Goal: Transaction & Acquisition: Book appointment/travel/reservation

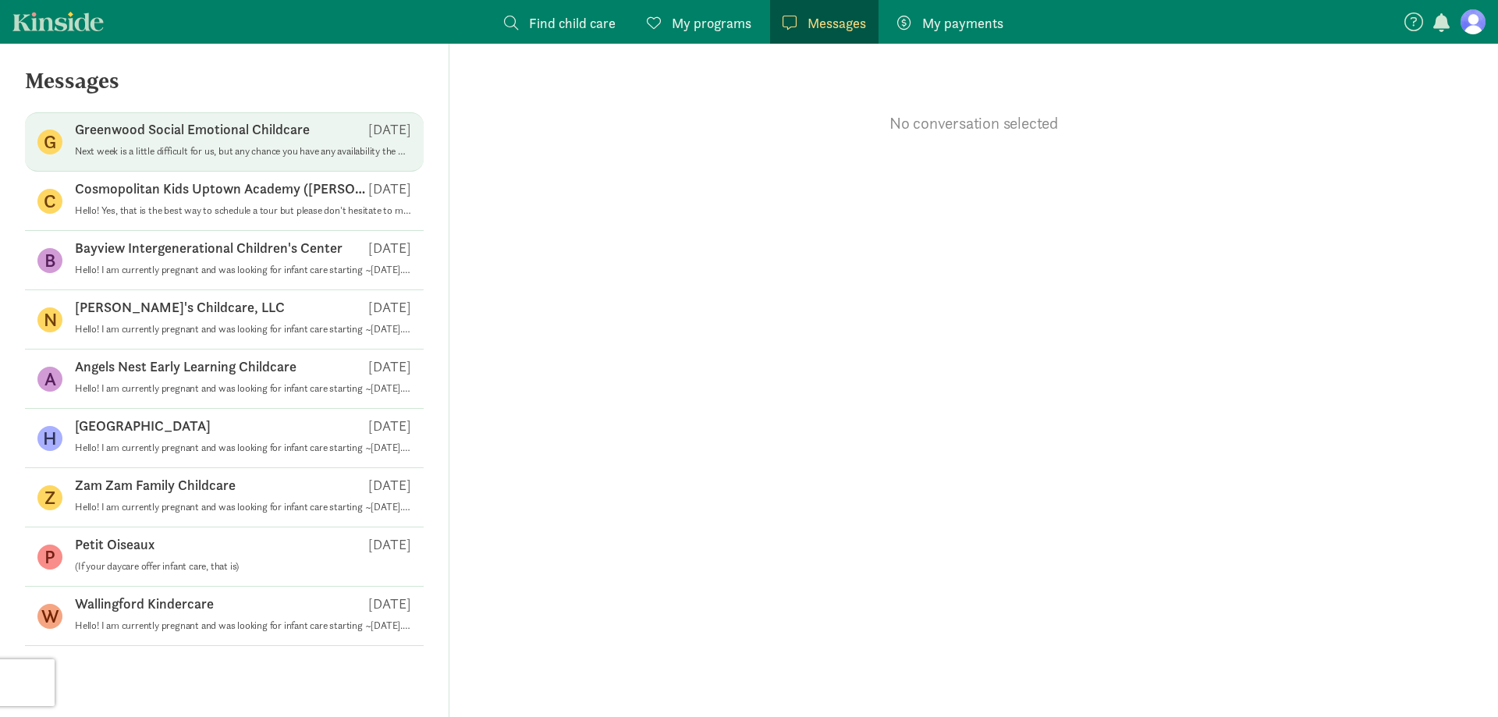
click at [204, 151] on p "Next week is a little difficult for us, but any chance you have any availabilit…" at bounding box center [243, 151] width 336 height 12
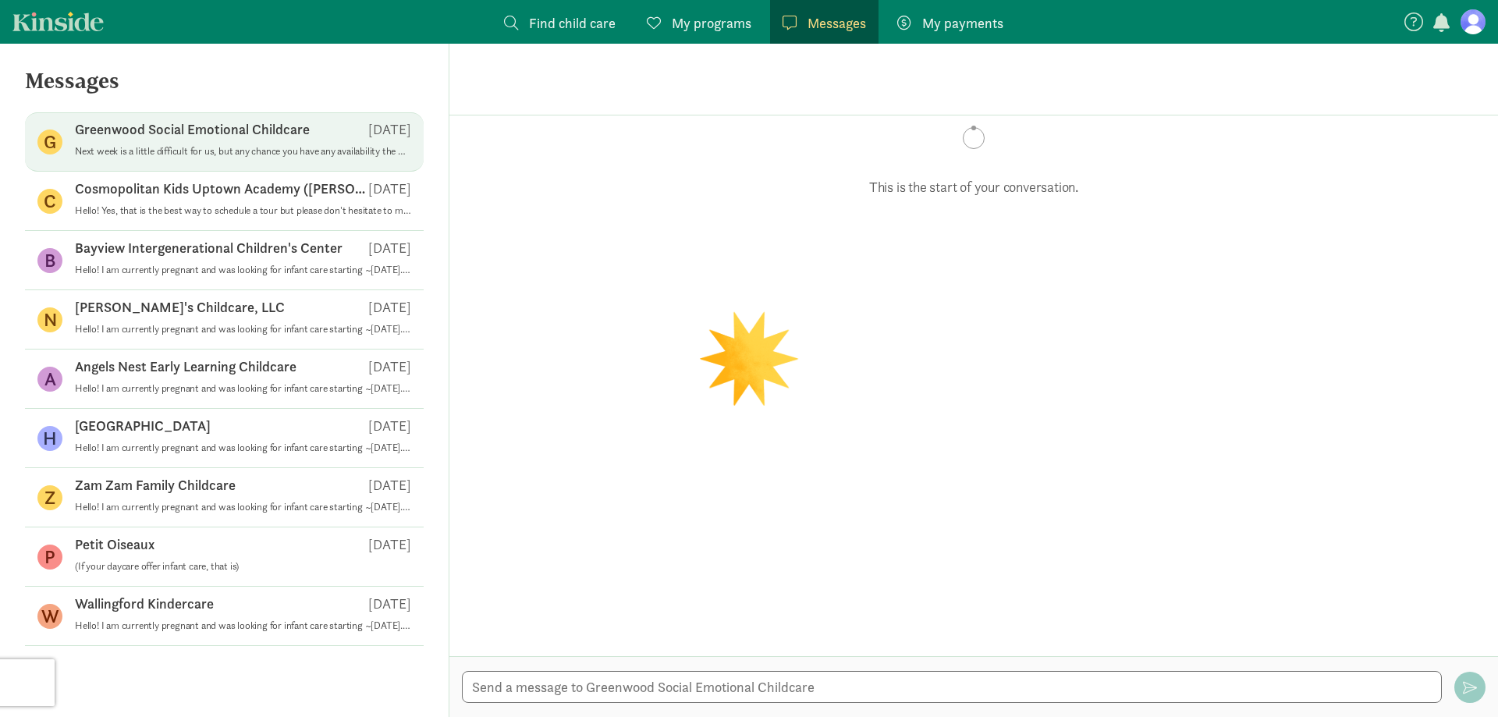
scroll to position [200, 0]
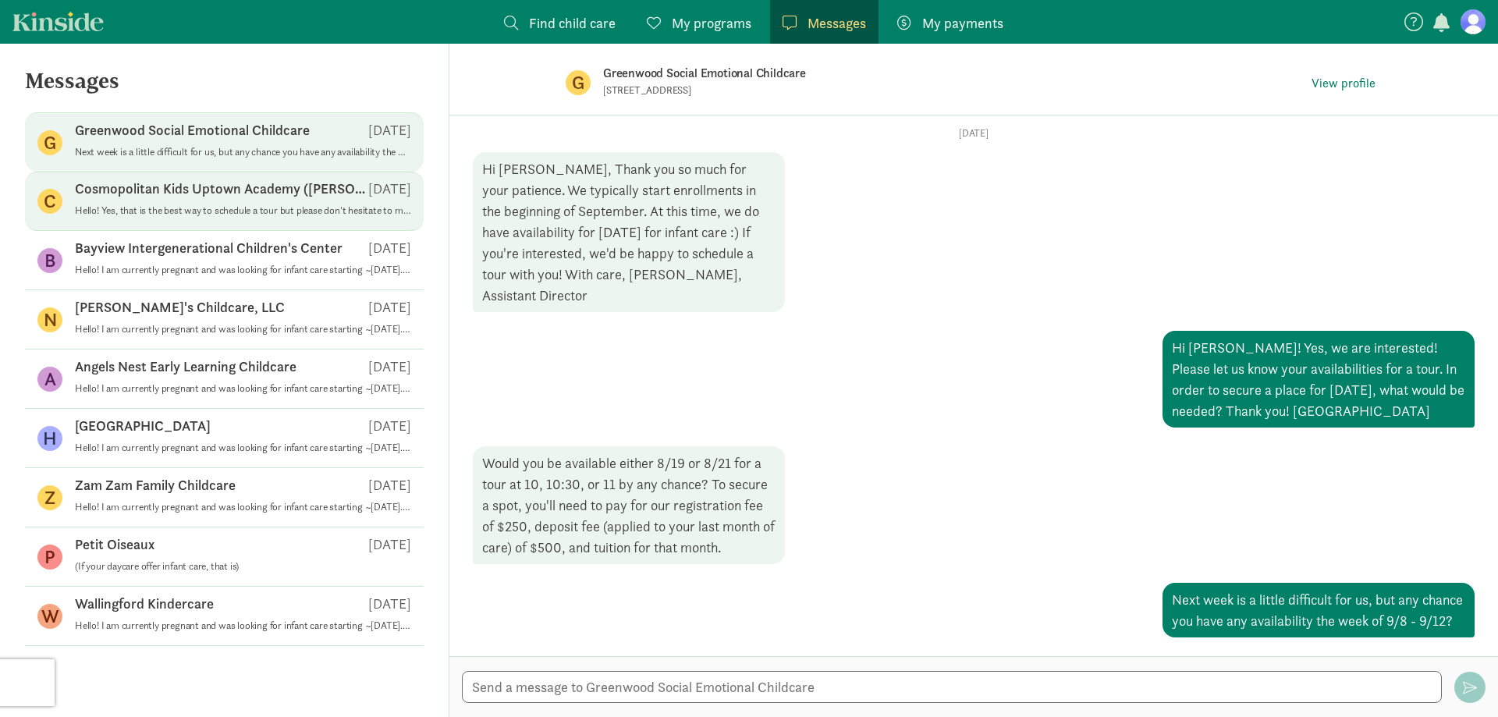
click at [229, 197] on p "Cosmopolitan Kids Uptown Academy ([PERSON_NAME])" at bounding box center [221, 188] width 293 height 19
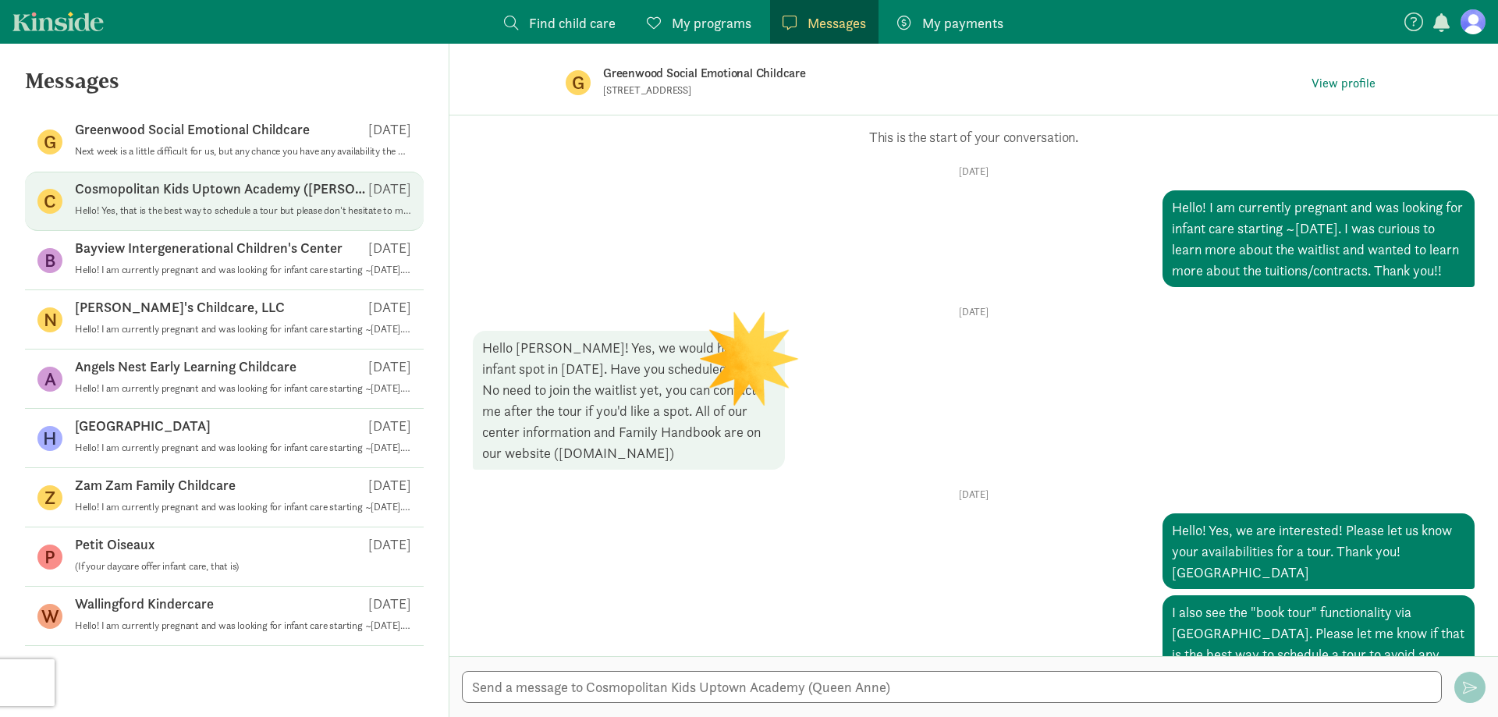
scroll to position [149, 0]
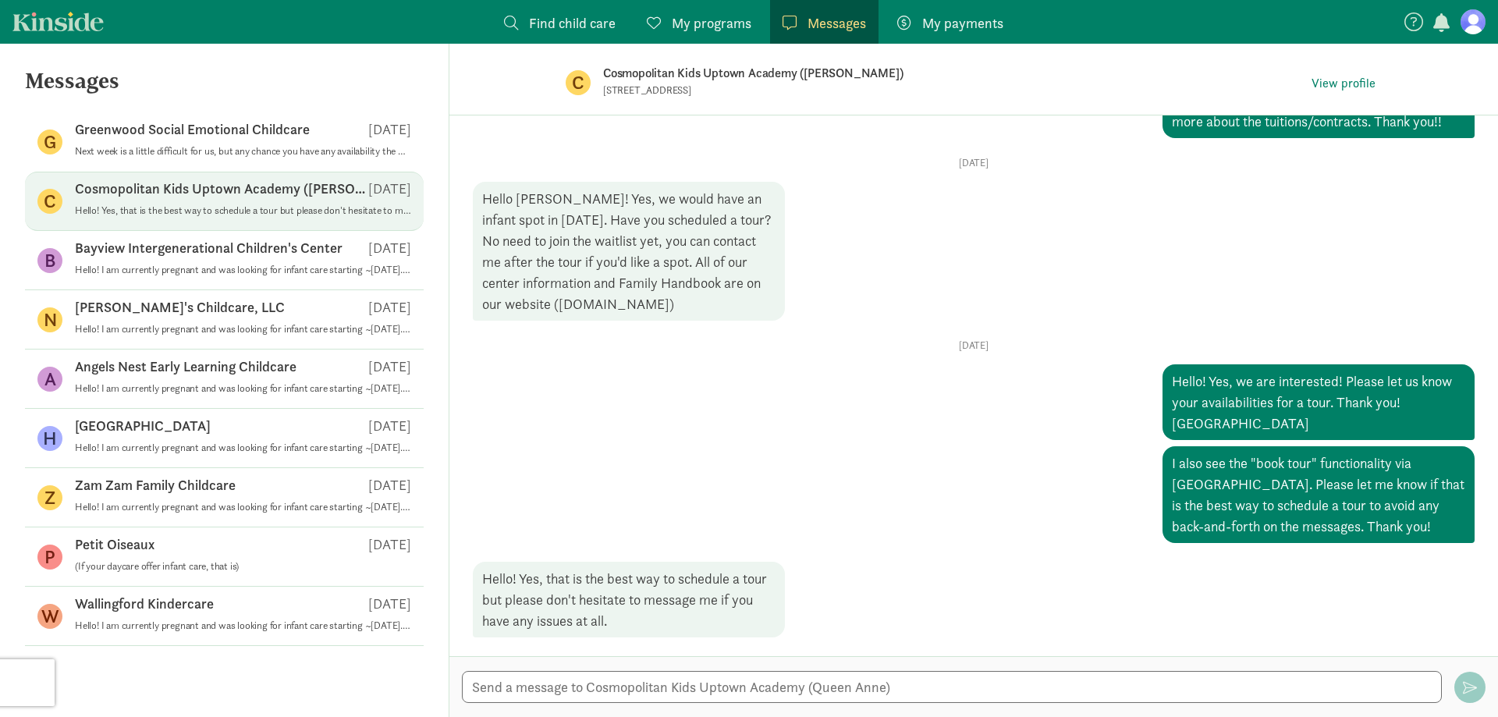
click at [664, 78] on p "Cosmopolitan Kids Uptown Academy ([PERSON_NAME])" at bounding box center [849, 73] width 492 height 22
click at [48, 197] on figure "C" at bounding box center [49, 201] width 25 height 25
click at [1350, 73] on button "View profile" at bounding box center [1344, 84] width 76 height 22
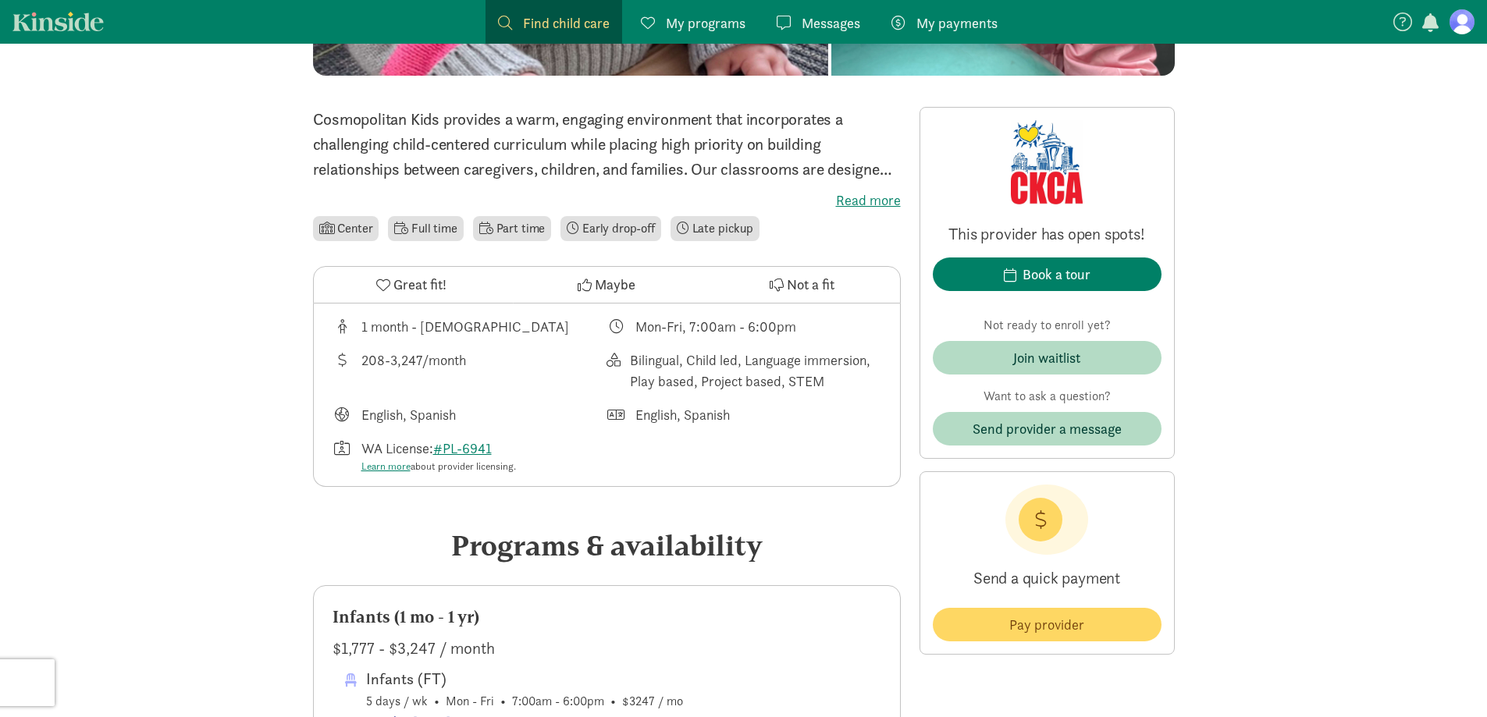
scroll to position [390, 0]
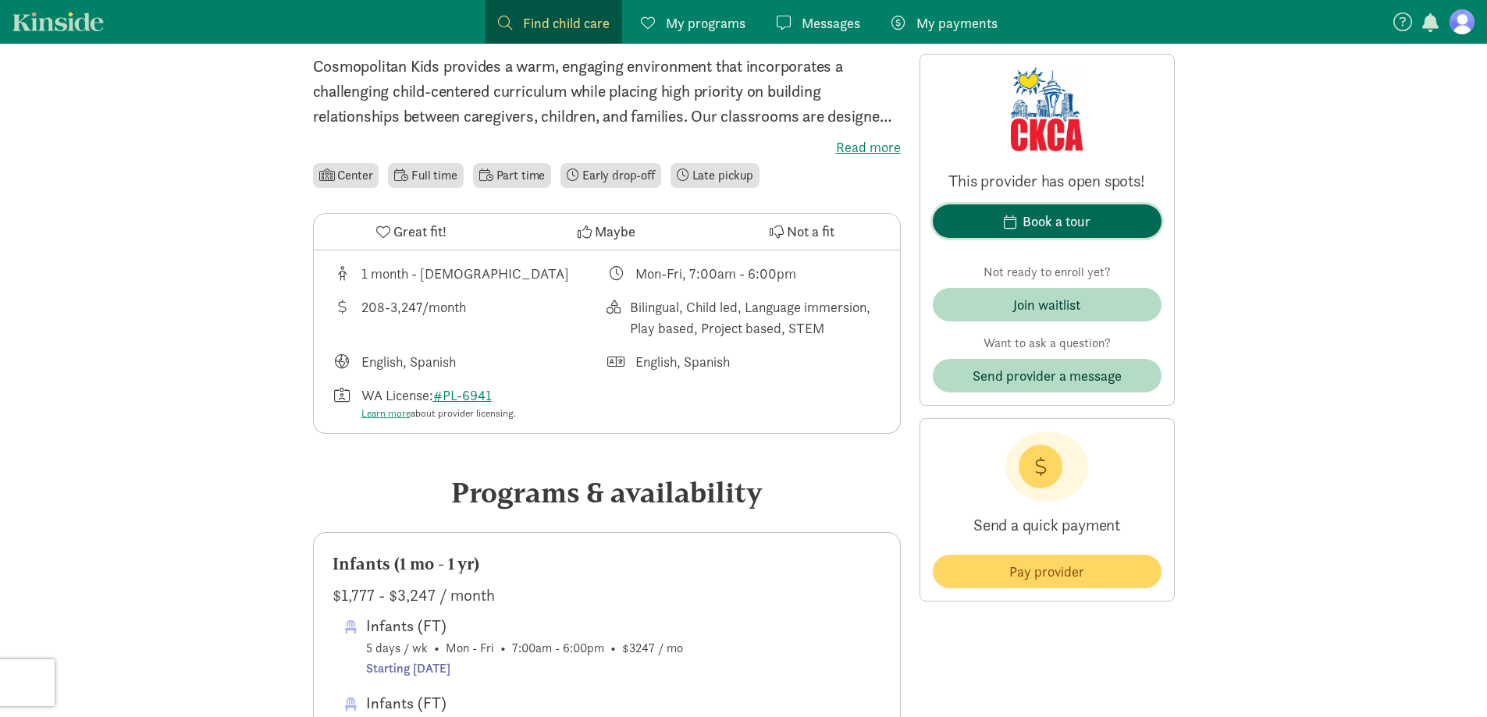
click at [1046, 223] on div "Book a tour" at bounding box center [1056, 221] width 68 height 21
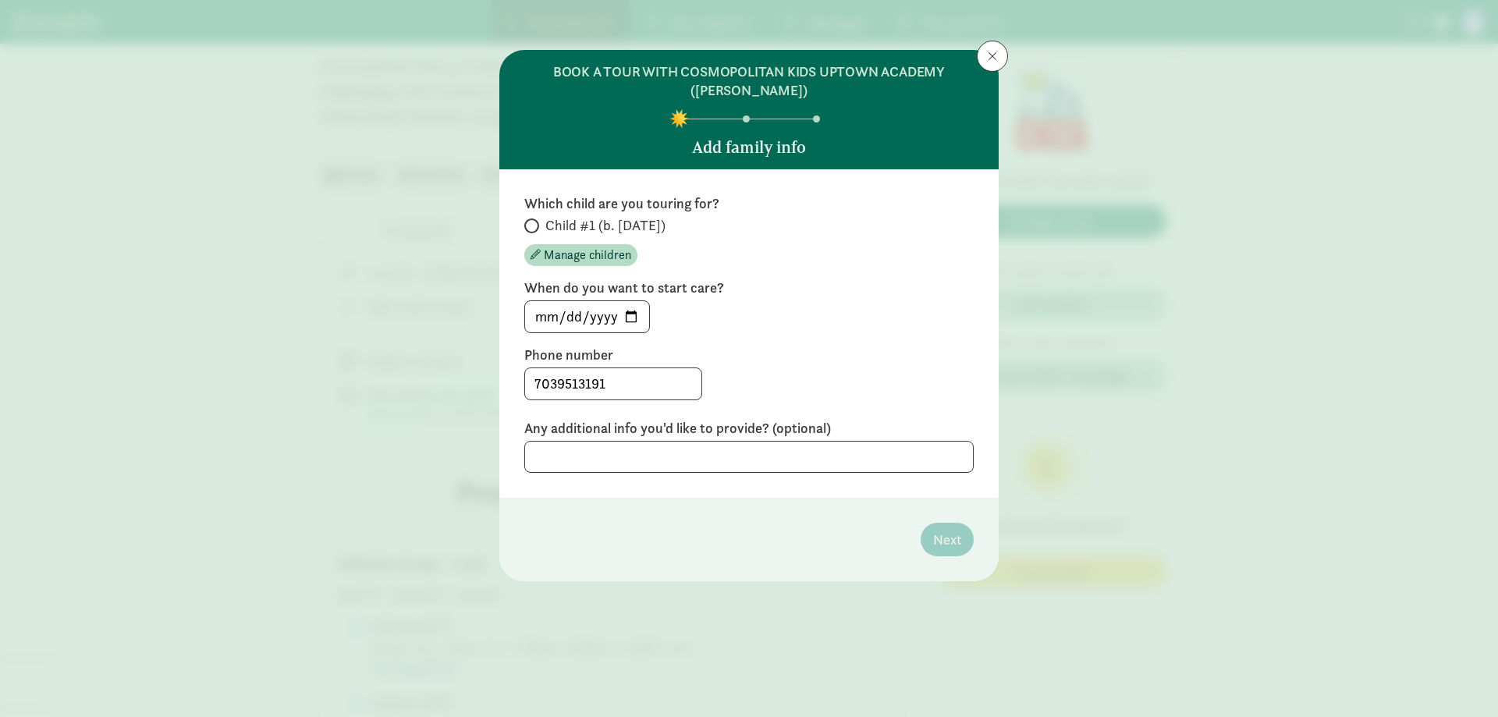
click at [540, 230] on label "Child #1 (b. [DATE])" at bounding box center [748, 225] width 449 height 19
click at [535, 230] on input "Child #1 (b. [DATE])" at bounding box center [529, 226] width 10 height 10
radio input "true"
click at [627, 311] on input "[DATE]" at bounding box center [587, 316] width 124 height 31
type input "[DATE]"
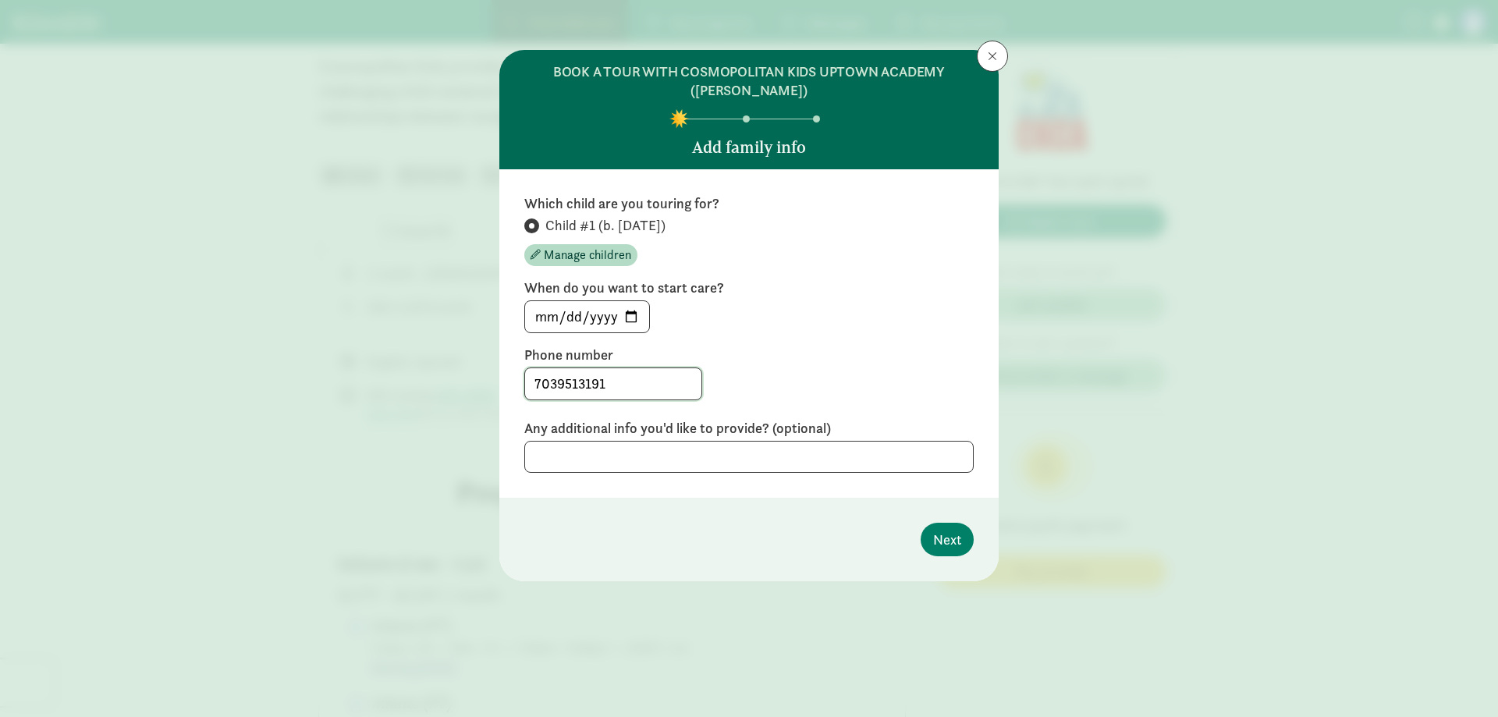
click at [634, 386] on input "7039513191" at bounding box center [613, 383] width 176 height 31
click at [945, 543] on span "Next" at bounding box center [947, 539] width 28 height 21
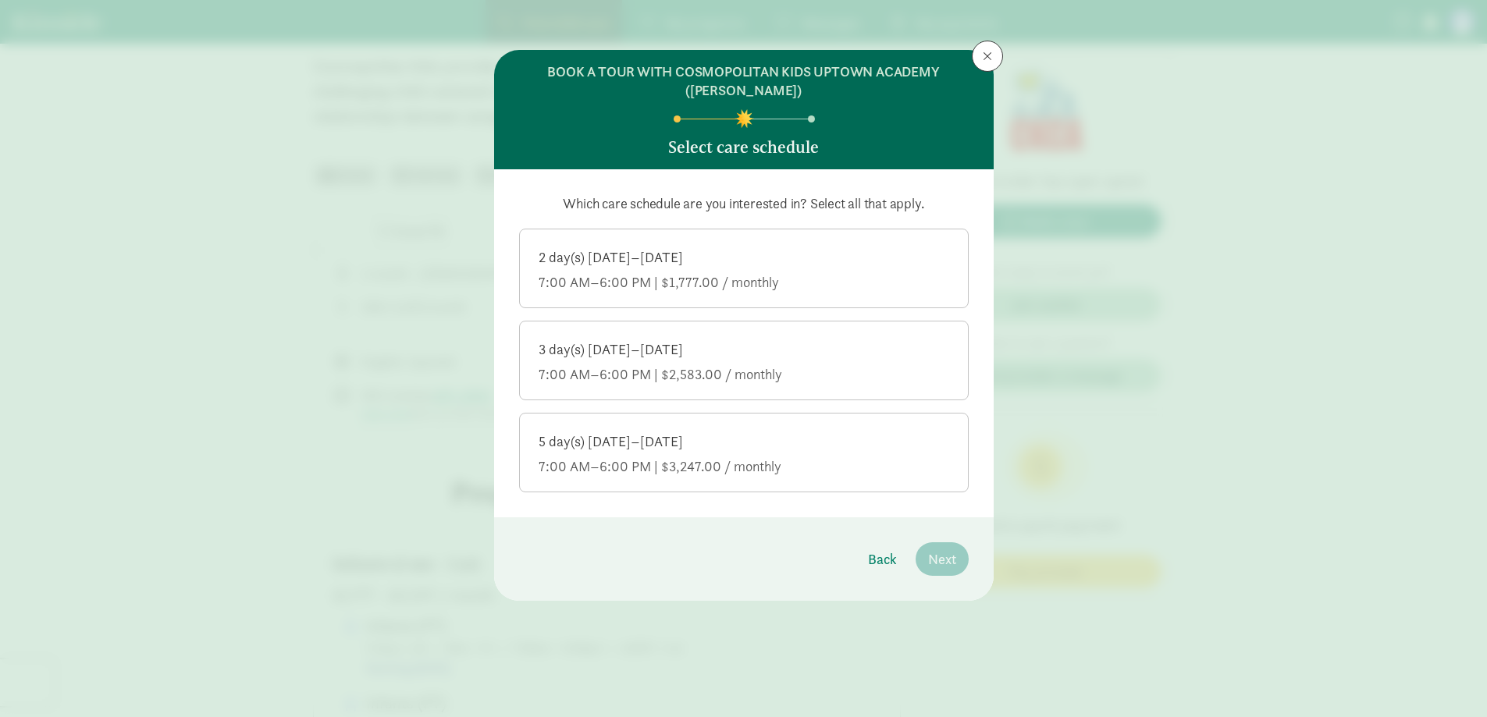
click at [703, 450] on div "5 day(s) [DATE]–[DATE]" at bounding box center [743, 441] width 410 height 19
click at [0, 0] on input "5 day(s) [DATE]–[DATE] 7:00 AM–6:00 PM | $3,247.00 / monthly" at bounding box center [0, 0] width 0 height 0
click at [947, 558] on span "Next" at bounding box center [942, 559] width 28 height 21
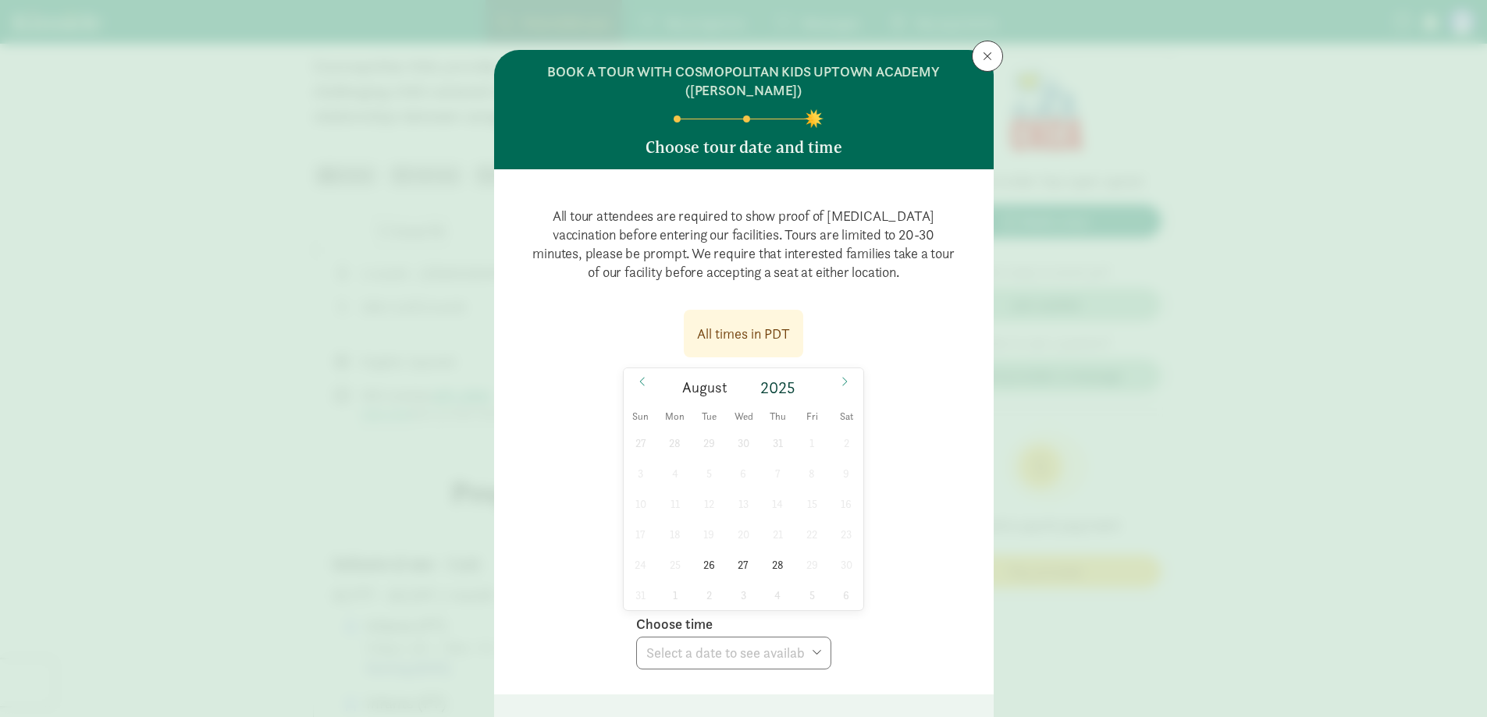
scroll to position [78, 0]
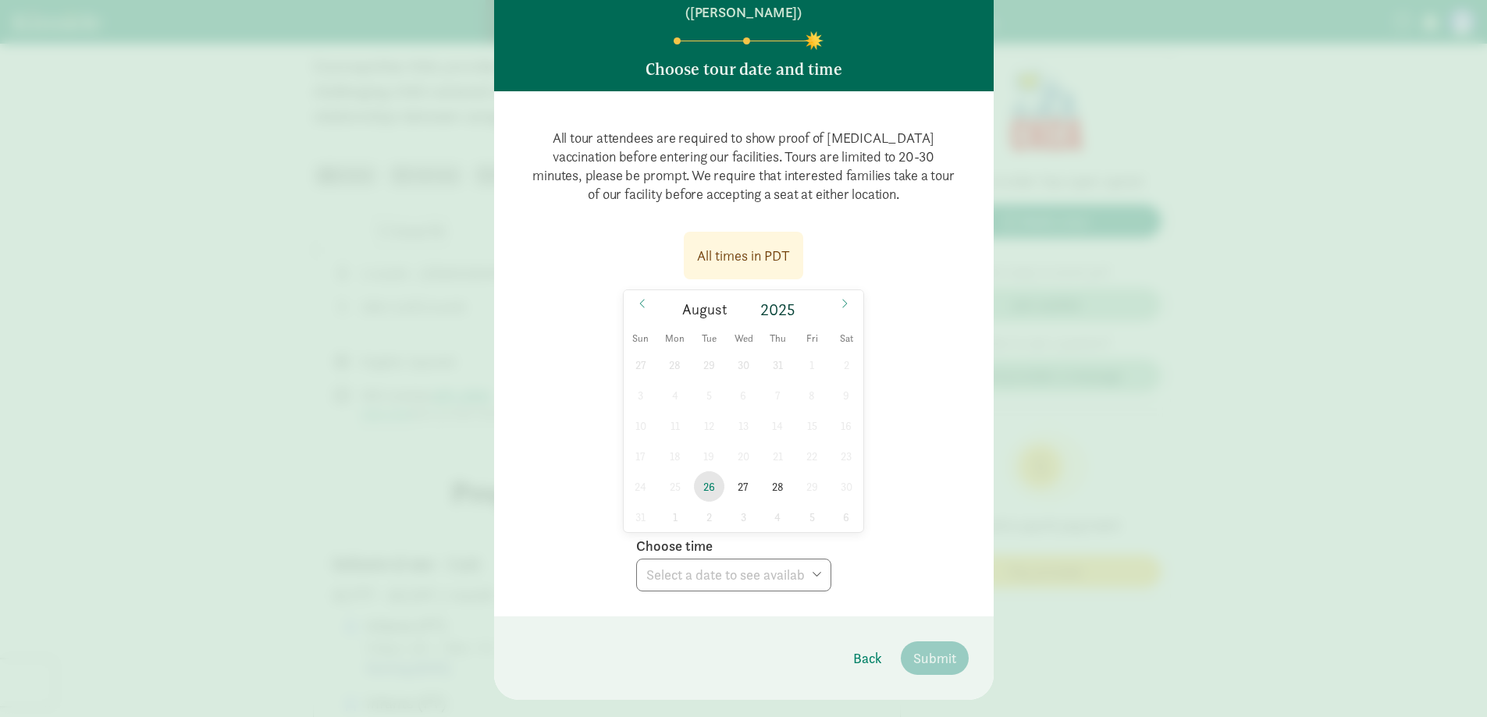
click at [698, 482] on span "26" at bounding box center [709, 486] width 30 height 30
click at [742, 580] on select "Choose time 10:30 AM 03:00 PM" at bounding box center [733, 575] width 195 height 33
select select "[DATE]T15:00:00.000-07:00"
click at [636, 559] on select "Choose time 10:30 AM 03:00 PM" at bounding box center [733, 575] width 195 height 33
click at [762, 482] on span "28" at bounding box center [777, 486] width 30 height 30
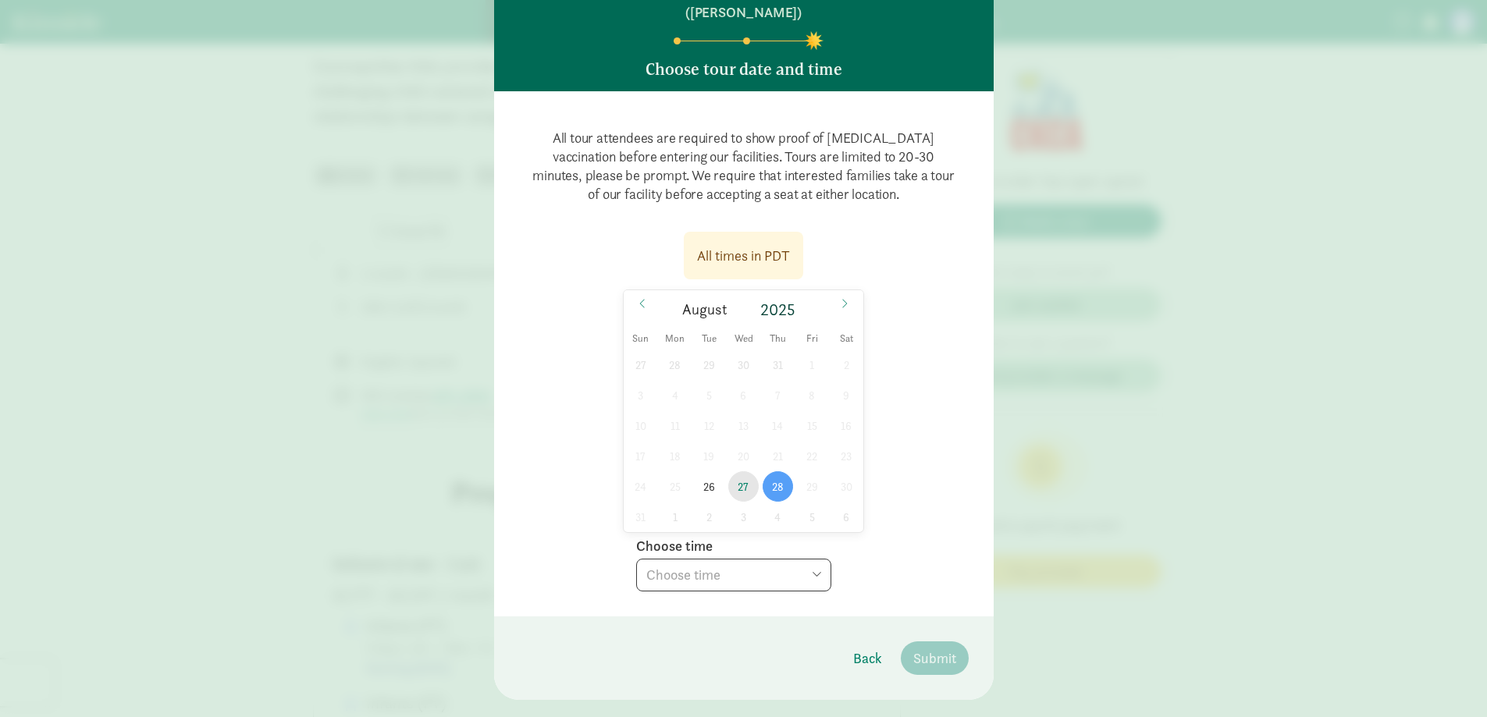
click at [737, 489] on span "27" at bounding box center [743, 486] width 30 height 30
click at [840, 303] on icon at bounding box center [844, 303] width 9 height 11
click at [771, 370] on span "4" at bounding box center [777, 365] width 30 height 30
click at [783, 581] on select "Choose time 10:30 AM 03:00 PM" at bounding box center [733, 575] width 195 height 33
select select "[DATE]T15:00:00.000-07:00"
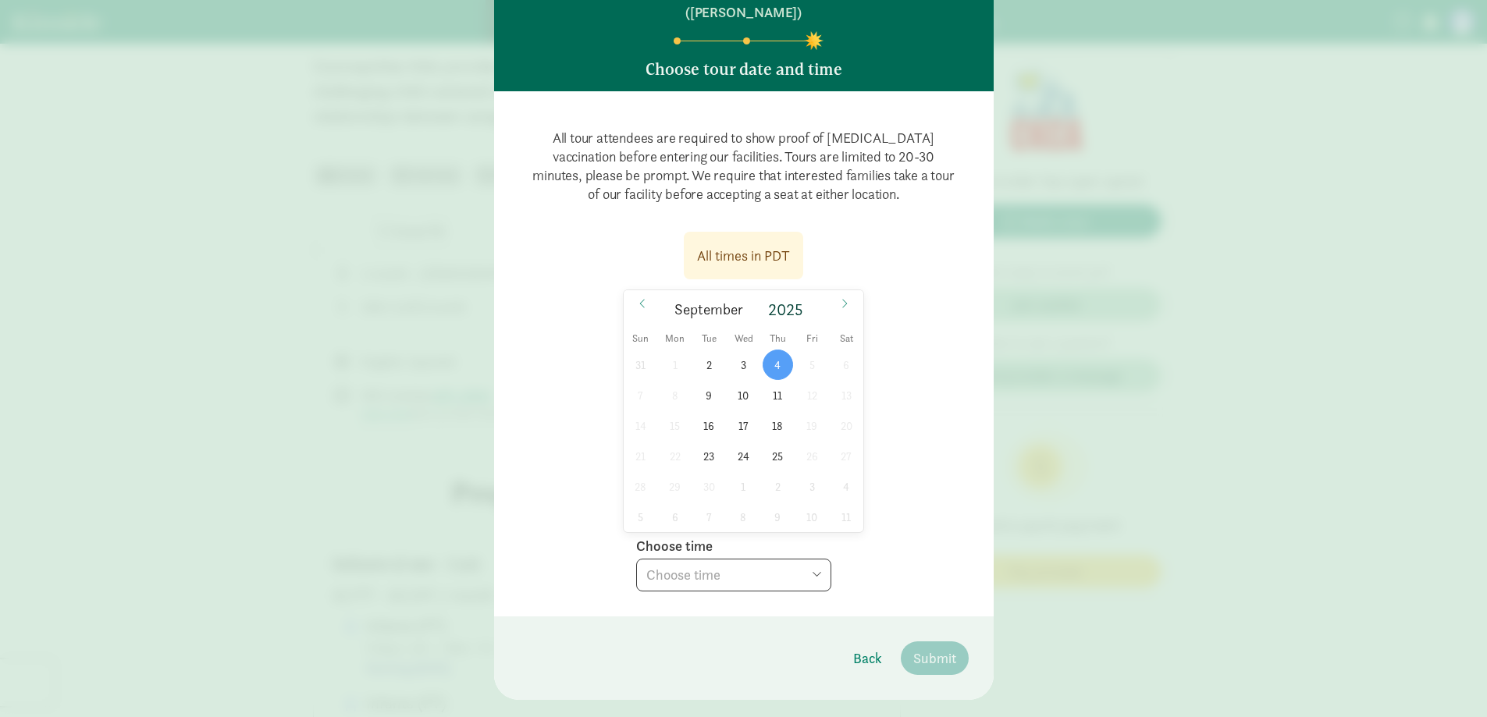
click at [636, 559] on select "Choose time 10:30 AM 03:00 PM" at bounding box center [733, 575] width 195 height 33
click at [705, 581] on select "Choose time 10:30 AM 03:00 PM" at bounding box center [733, 575] width 195 height 33
click at [924, 579] on div "All times in PDT [DATE] [DATE] Sun Mon Tue Wed Thu Fri Sat 31 1 2 3 4 5 6 7 8 9…" at bounding box center [743, 406] width 449 height 369
click at [755, 576] on select "Choose time 10:30 AM 03:00 PM" at bounding box center [733, 575] width 195 height 33
click at [913, 578] on div "All times in PDT [DATE] [DATE] Sun Mon Tue Wed Thu Fri Sat 31 1 2 3 4 5 6 7 8 9…" at bounding box center [743, 406] width 449 height 369
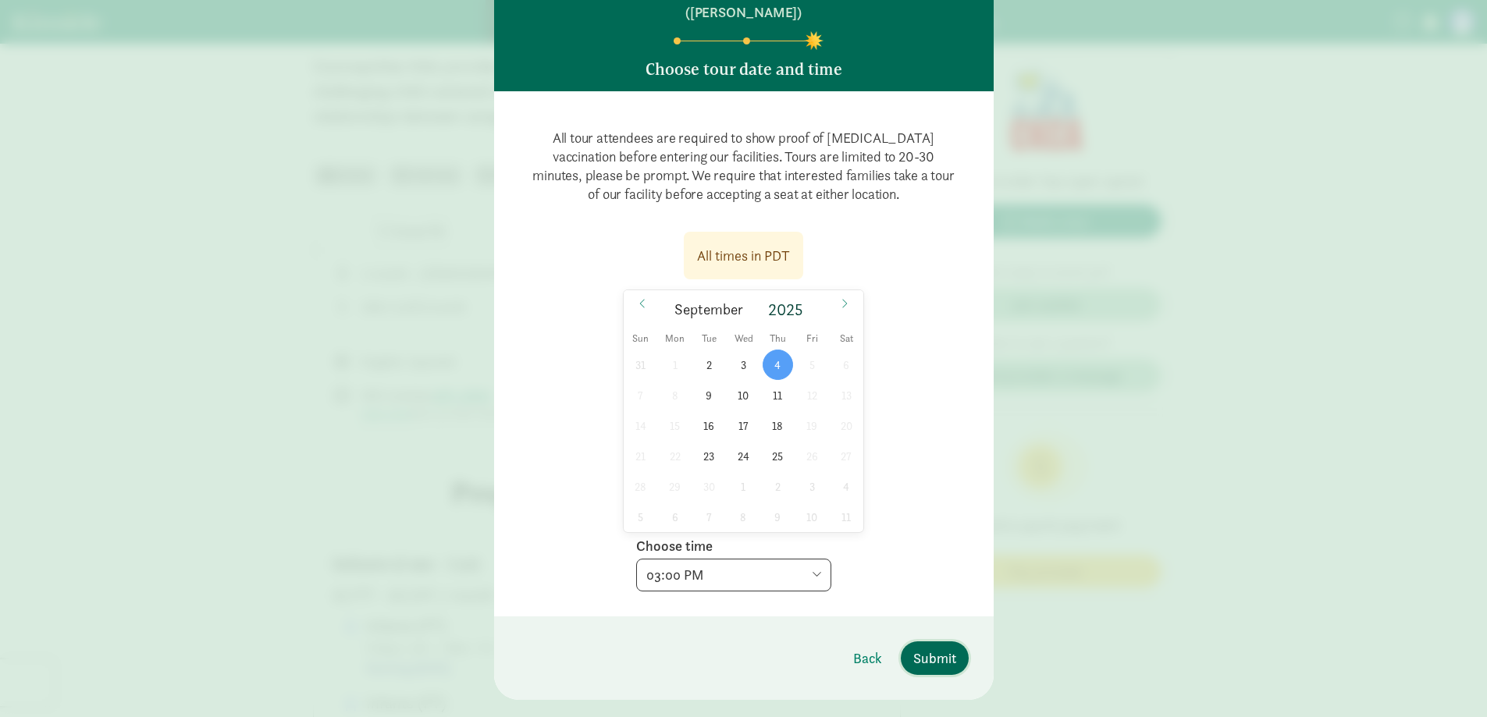
click at [927, 666] on span "Submit" at bounding box center [934, 658] width 43 height 21
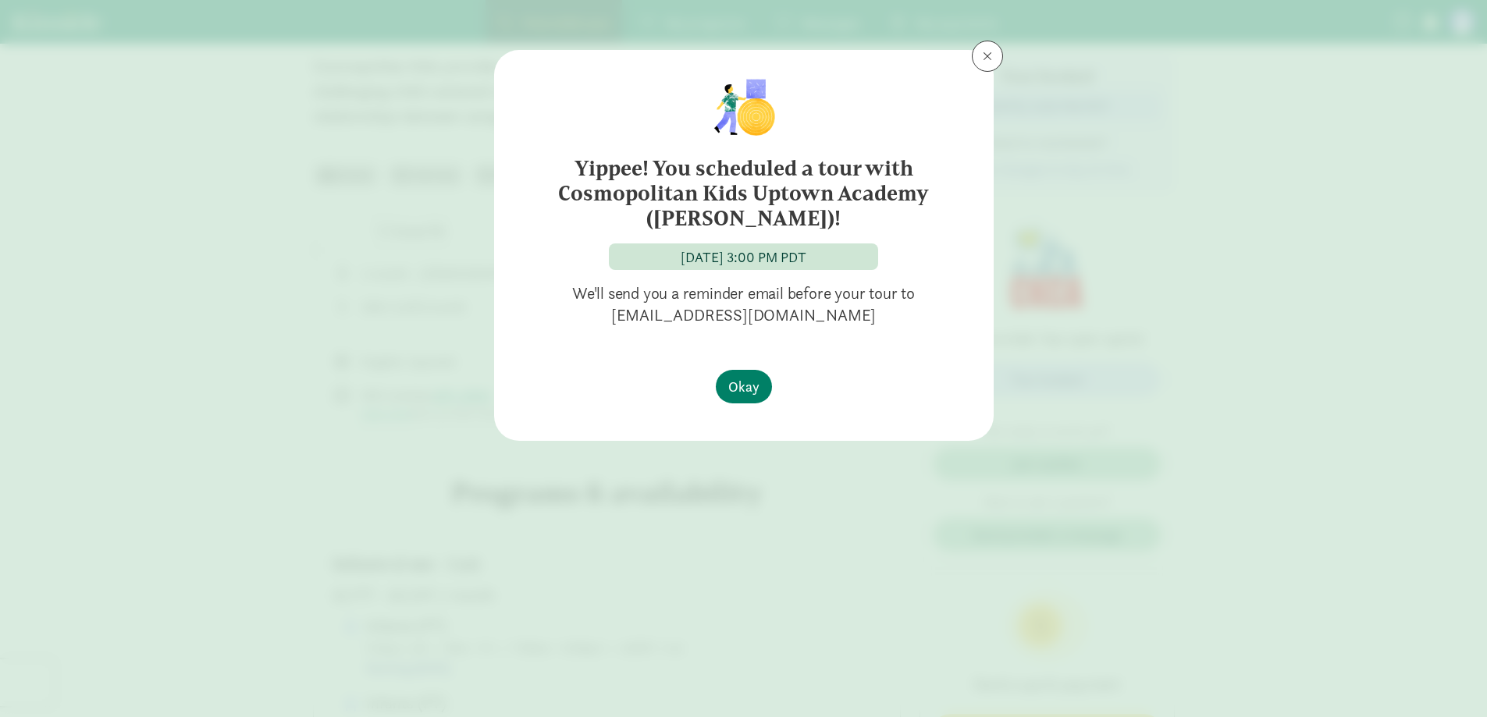
scroll to position [0, 0]
drag, startPoint x: 644, startPoint y: 261, endPoint x: 849, endPoint y: 251, distance: 205.5
click at [849, 251] on div "[DATE] 3:00 PM PDT" at bounding box center [744, 256] width 270 height 27
copy div "[DATE] 3:00 PM PDT"
click at [742, 389] on span "Okay" at bounding box center [743, 386] width 31 height 21
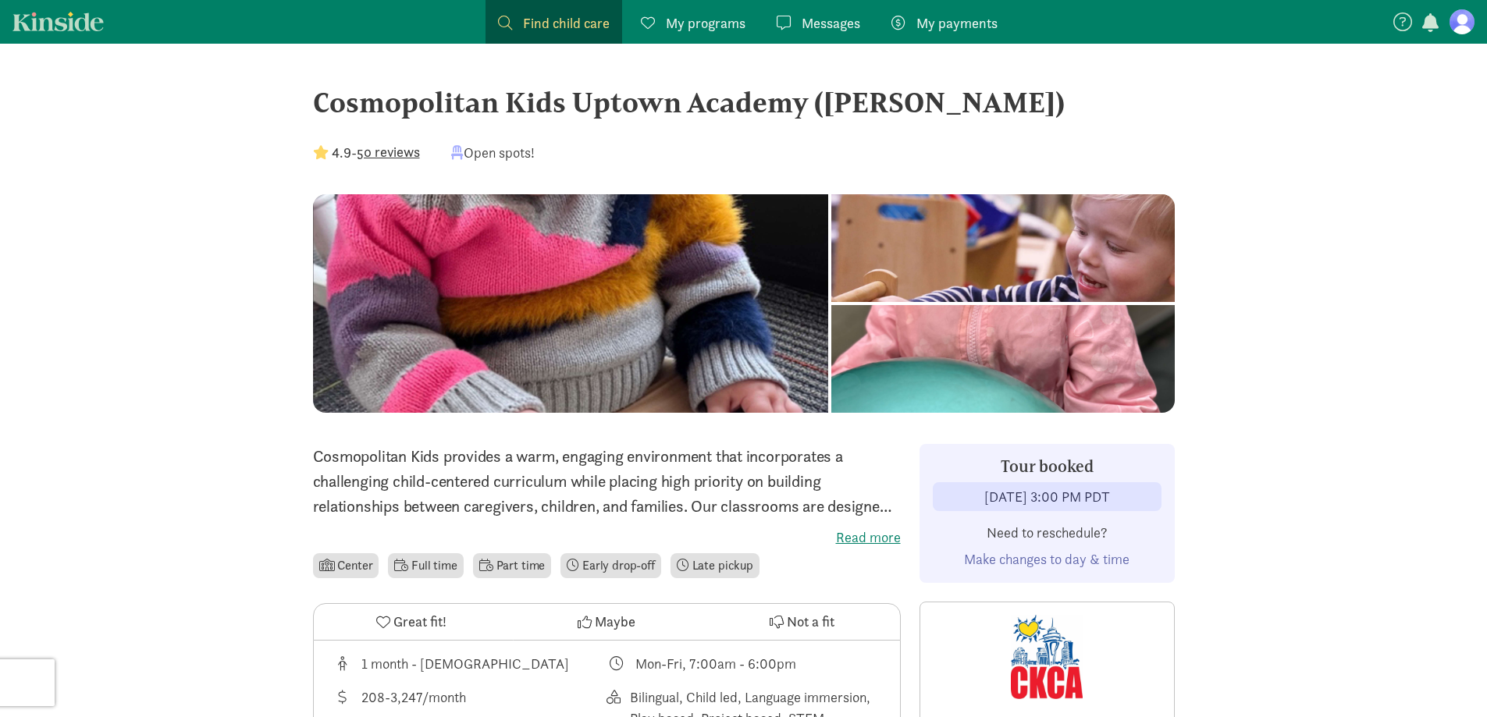
click at [837, 18] on span "Messages" at bounding box center [830, 22] width 59 height 21
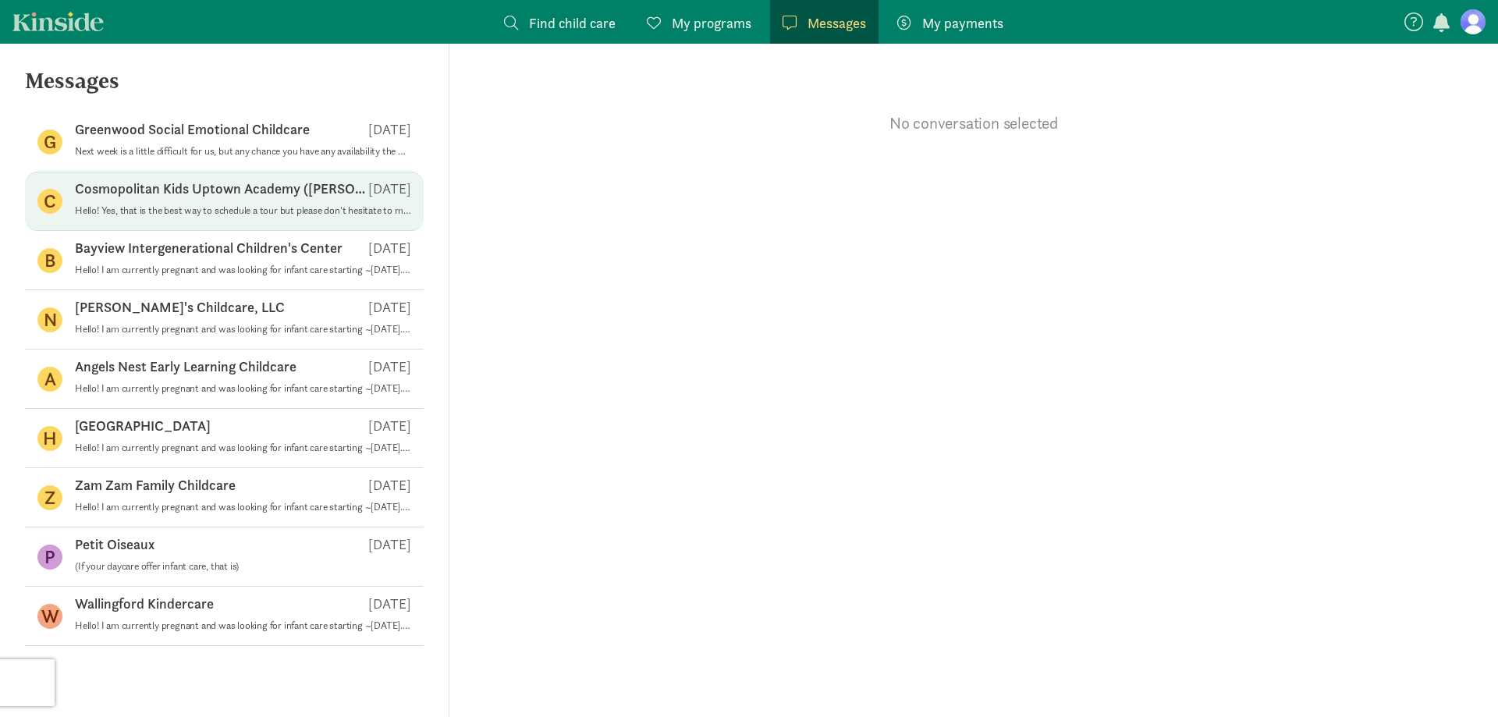
click at [247, 200] on div "Cosmopolitan Kids [GEOGRAPHIC_DATA] ([PERSON_NAME]) [DATE]" at bounding box center [243, 191] width 336 height 25
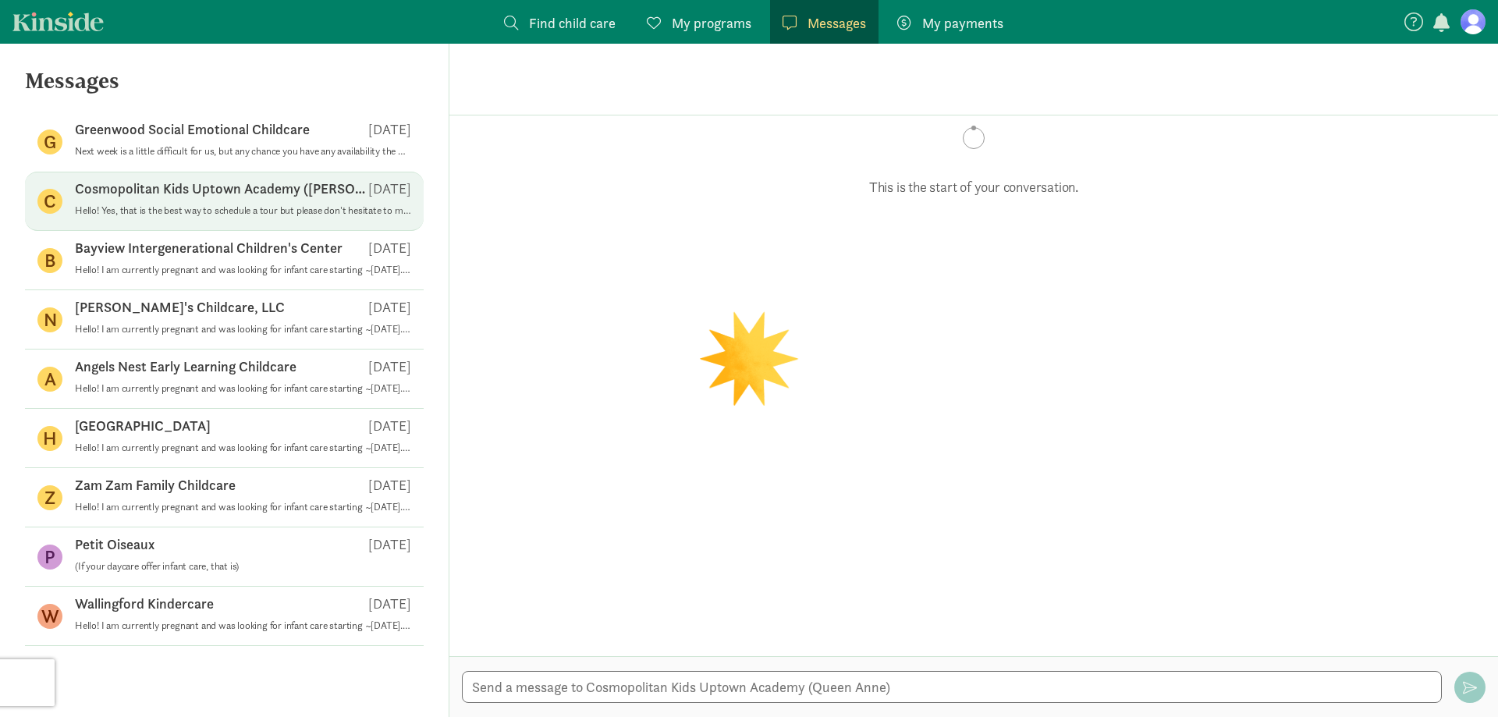
scroll to position [149, 0]
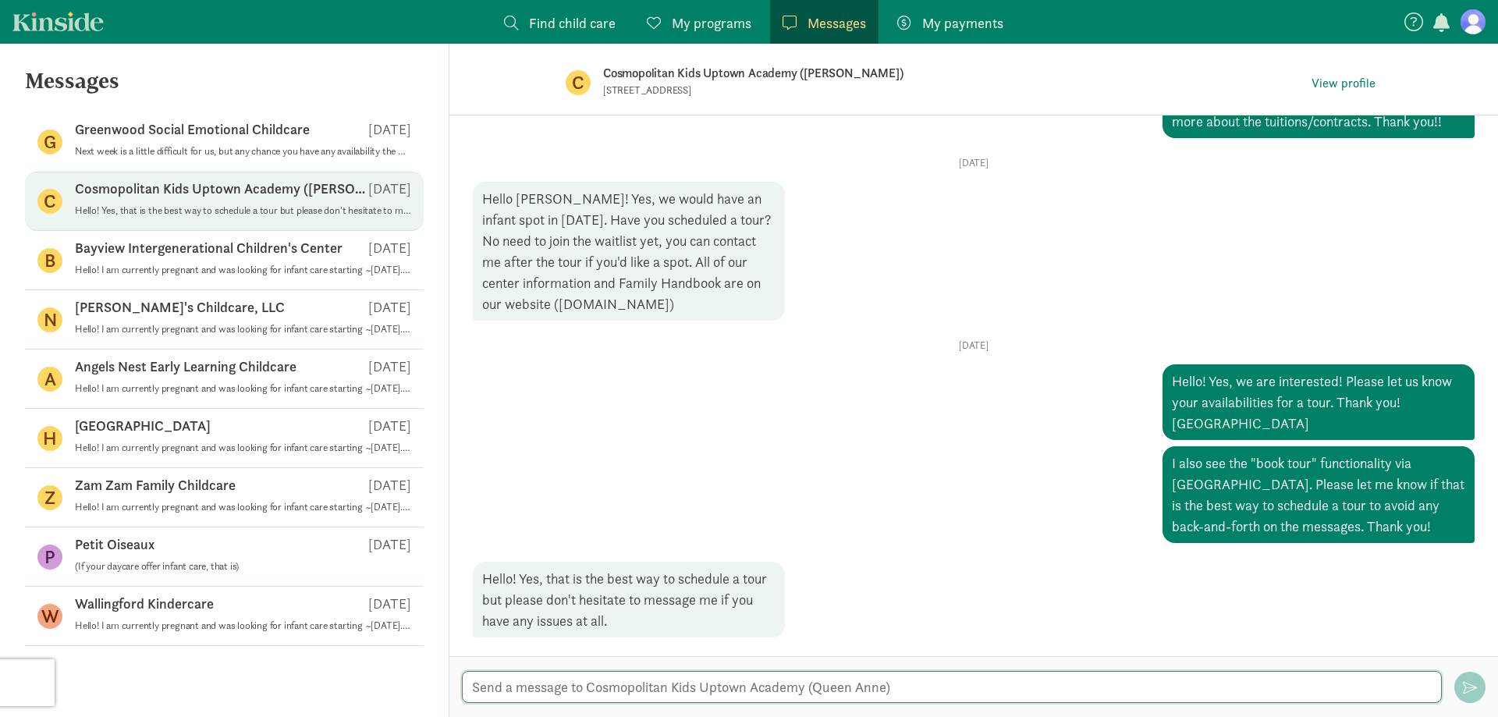
click at [617, 684] on textarea at bounding box center [952, 687] width 980 height 32
paste textarea "[DATE] 3:00 PM PDT"
type textarea "Amazing! I just booked for a tour on [DATE] 3:00pm PT. See you then!"
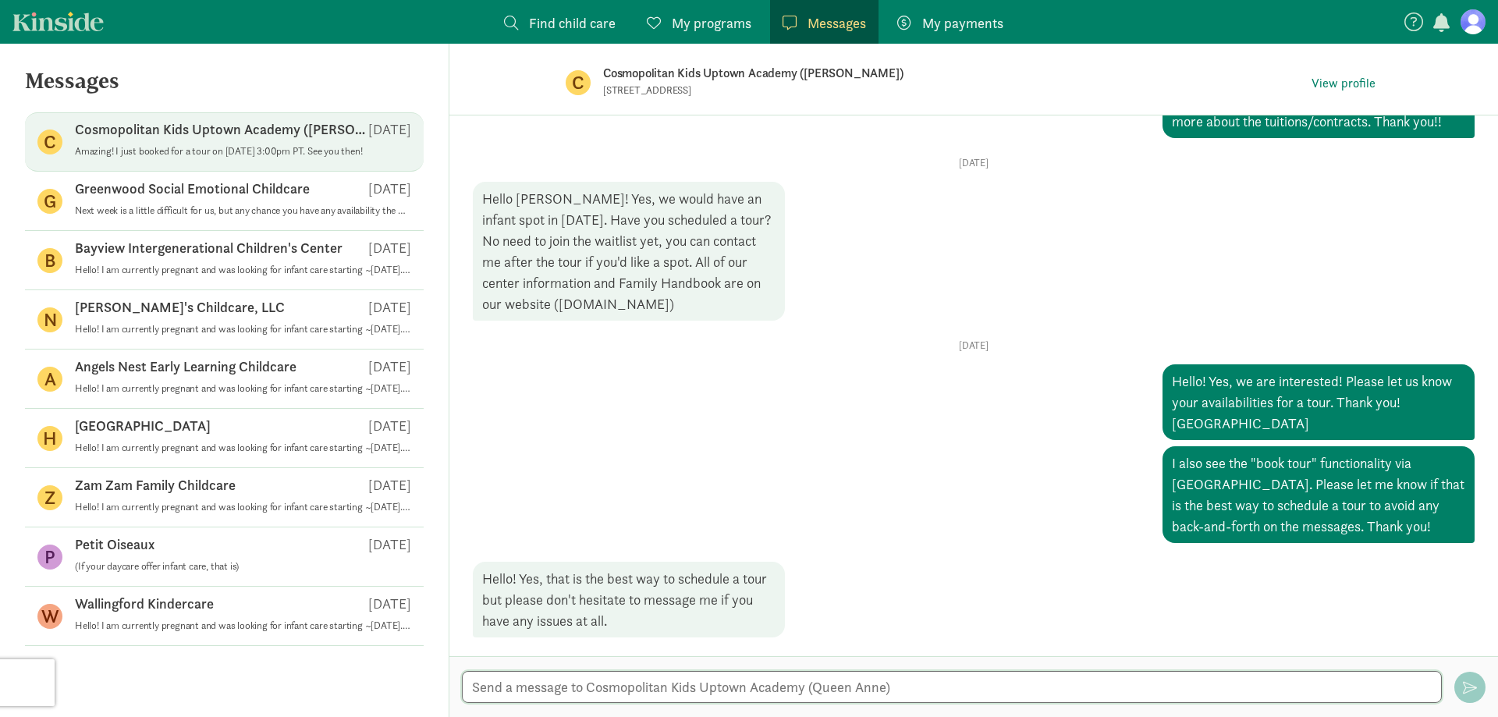
scroll to position [222, 0]
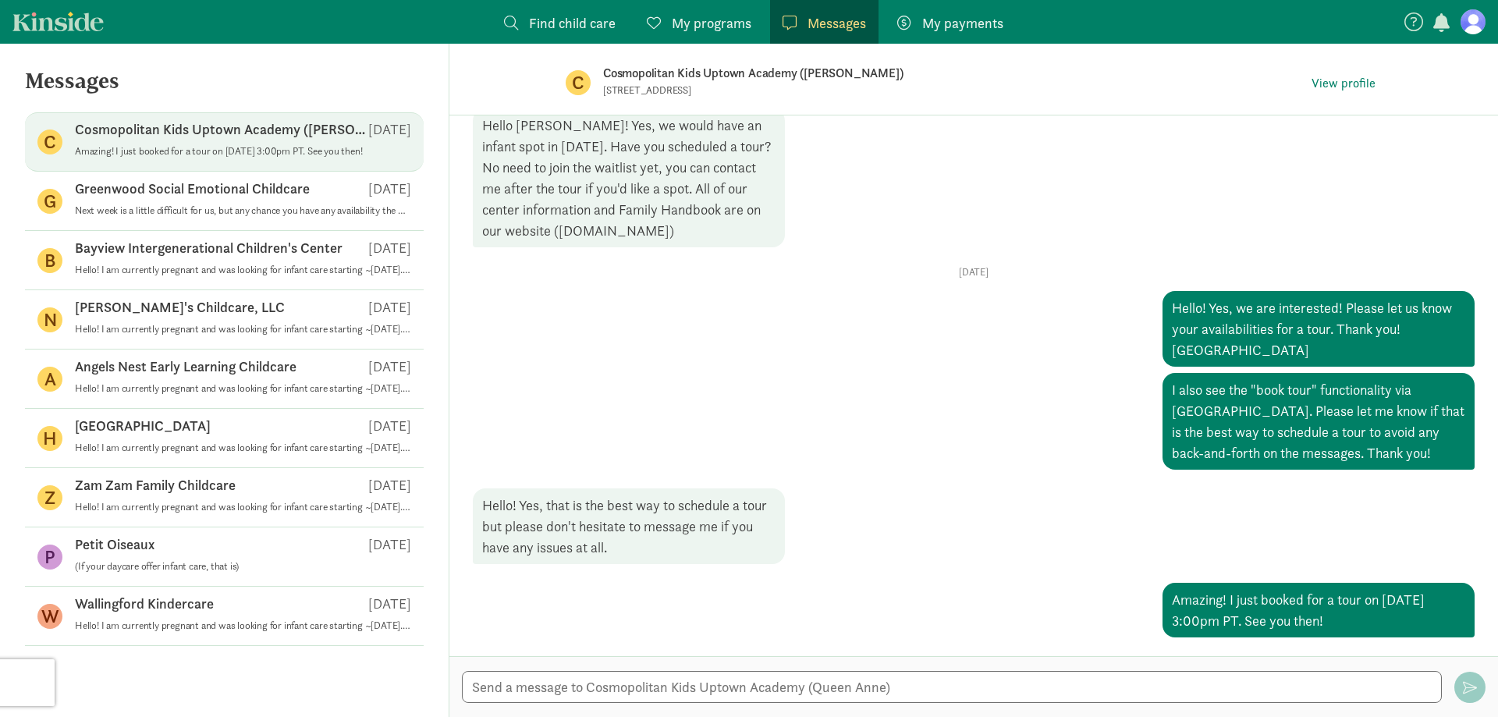
drag, startPoint x: 326, startPoint y: 137, endPoint x: 300, endPoint y: 136, distance: 25.8
click at [300, 136] on p "Cosmopolitan Kids Uptown Academy ([PERSON_NAME])" at bounding box center [221, 129] width 293 height 19
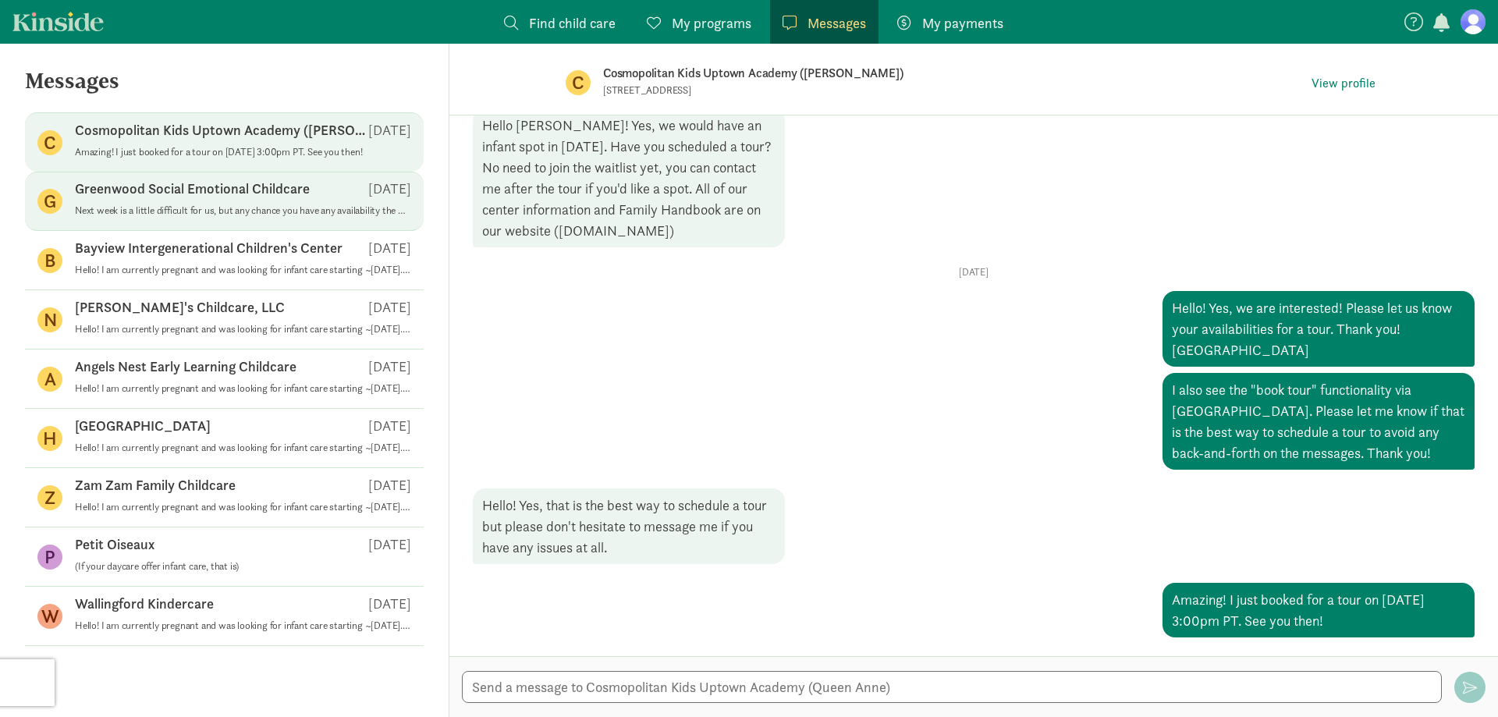
click at [290, 195] on p "Greenwood Social Emotional Childcare" at bounding box center [192, 188] width 235 height 19
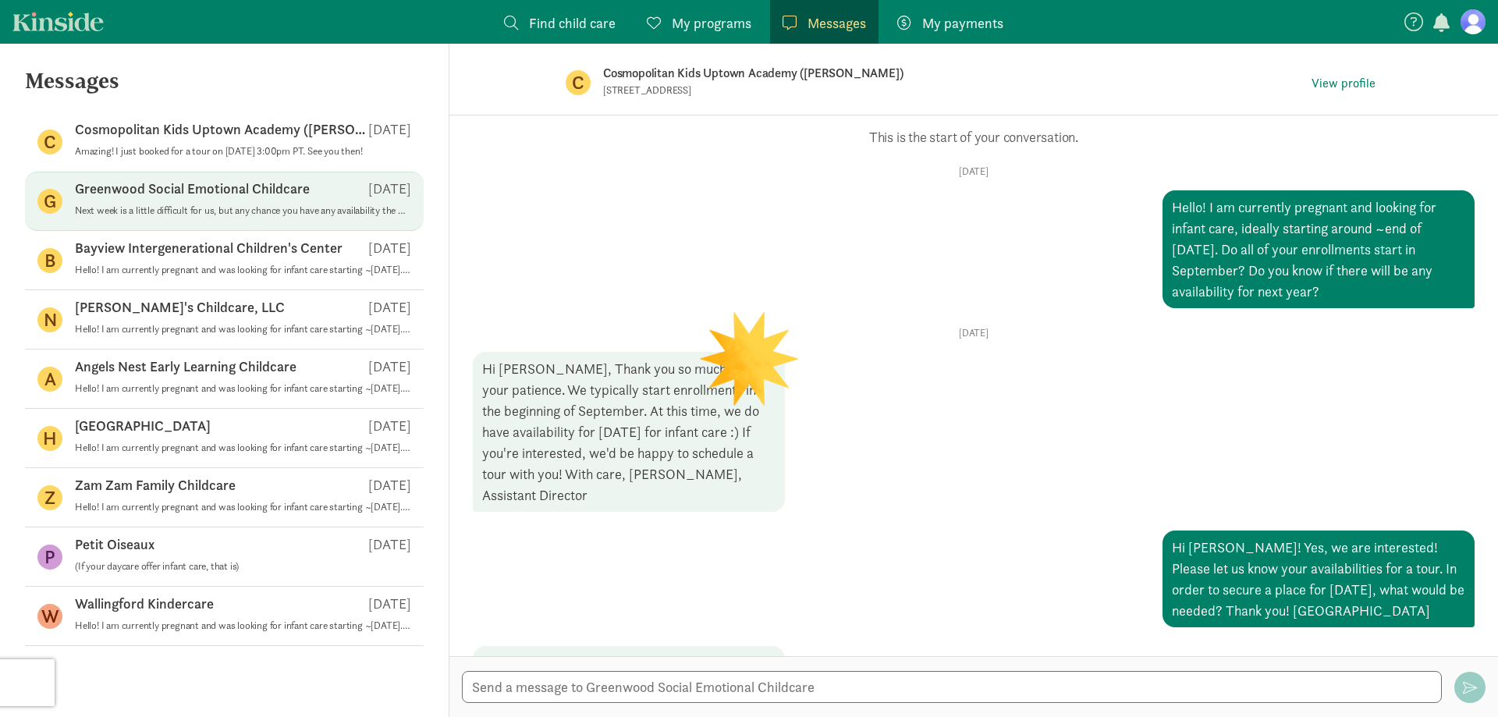
scroll to position [200, 0]
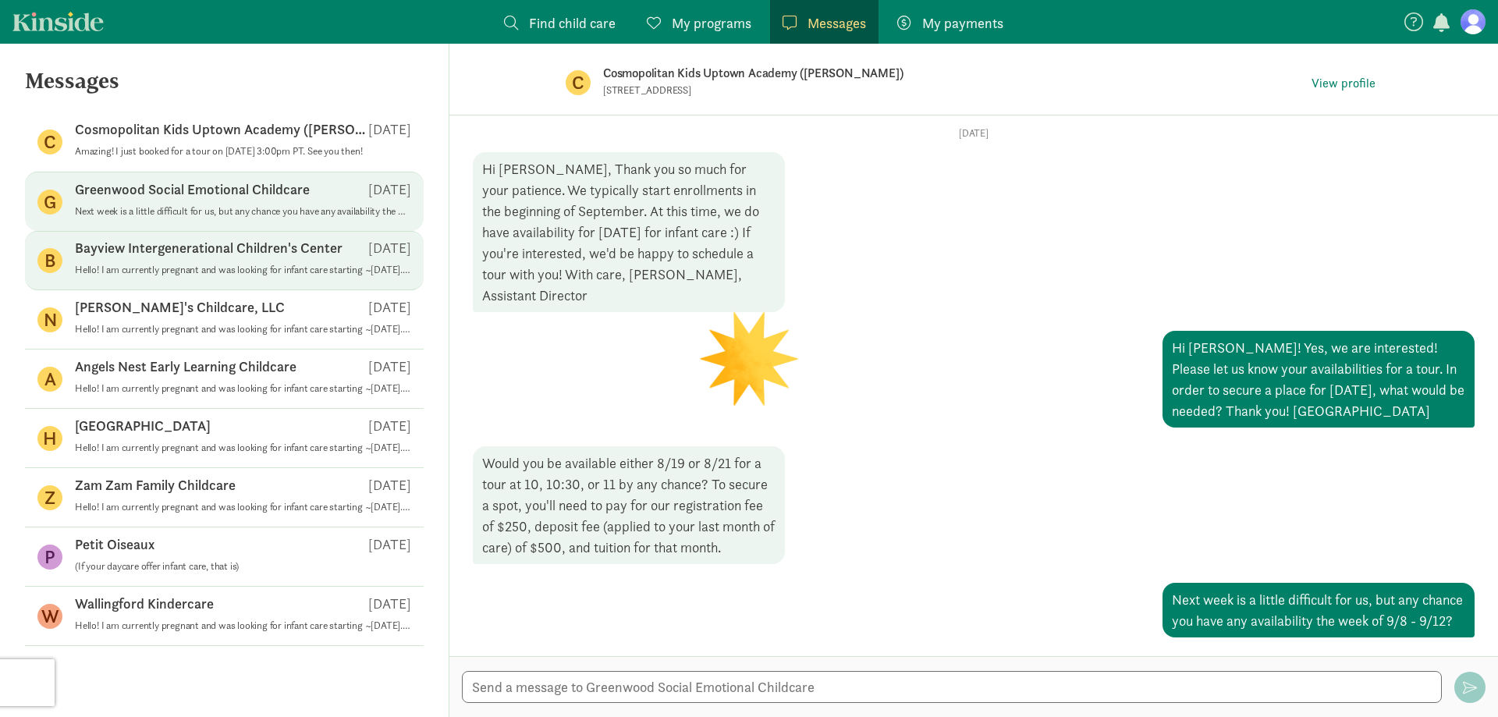
click at [284, 273] on p "Hello! I am currently pregnant and was looking for infant care starting ~[DATE]…" at bounding box center [243, 270] width 336 height 12
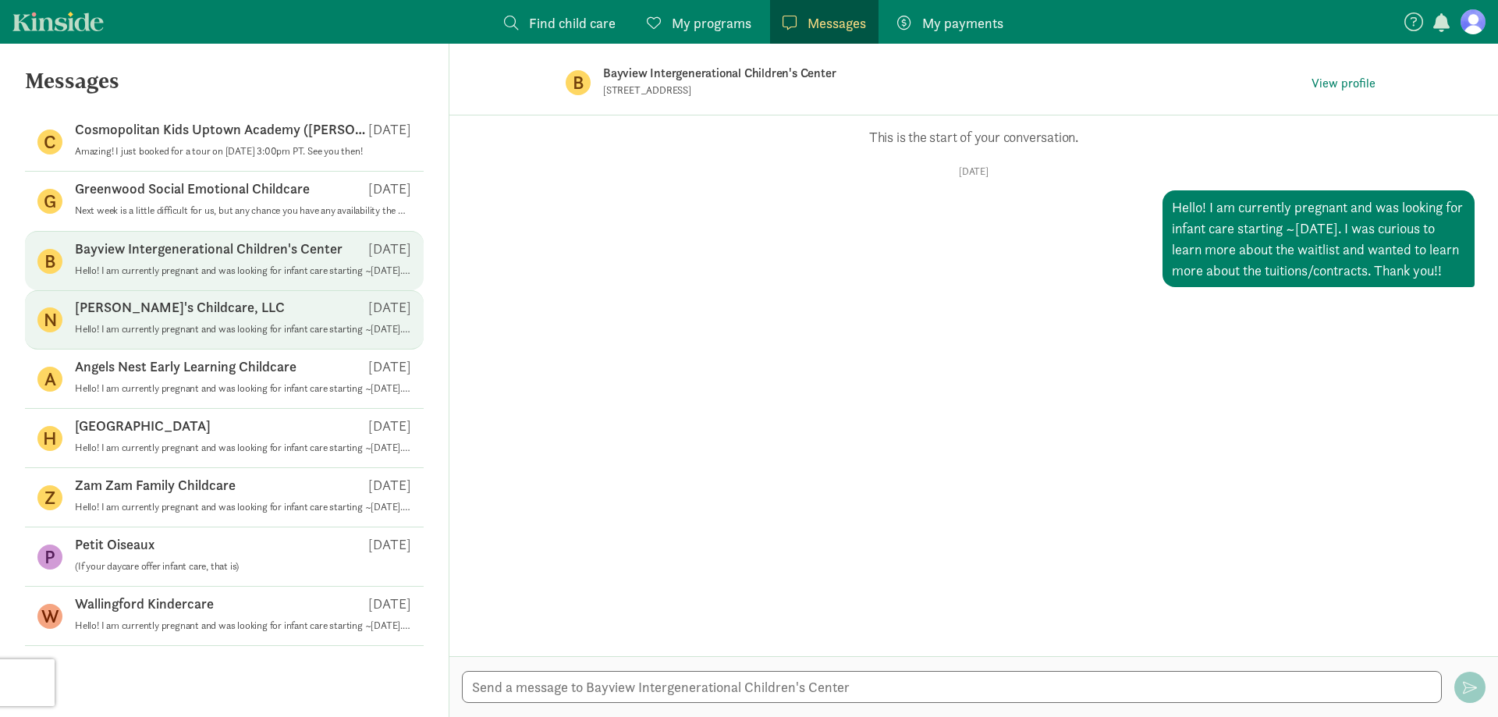
click at [258, 328] on p "Hello! I am currently pregnant and was looking for infant care starting ~[DATE]…" at bounding box center [243, 329] width 336 height 12
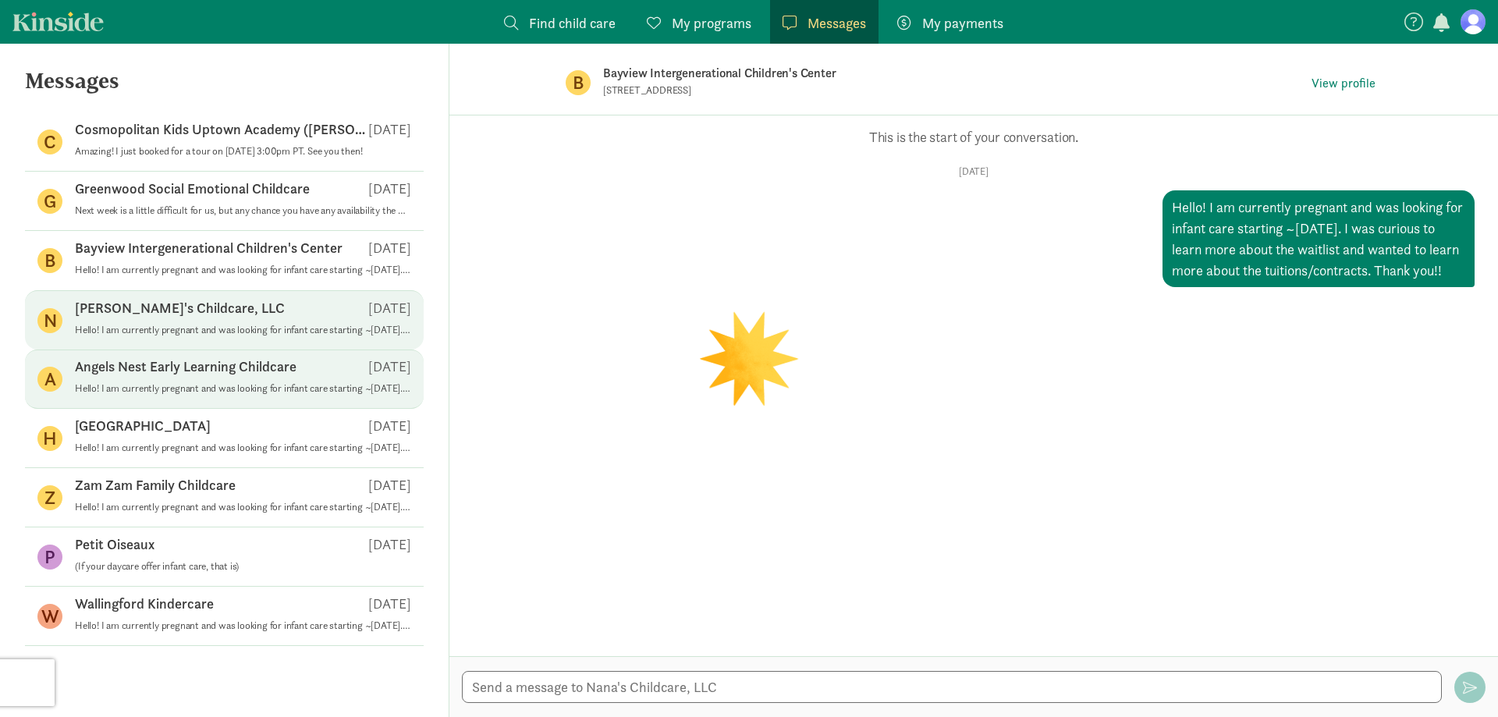
click at [276, 380] on div "Angels Nest Early Learning Childcare [DATE]" at bounding box center [243, 369] width 336 height 25
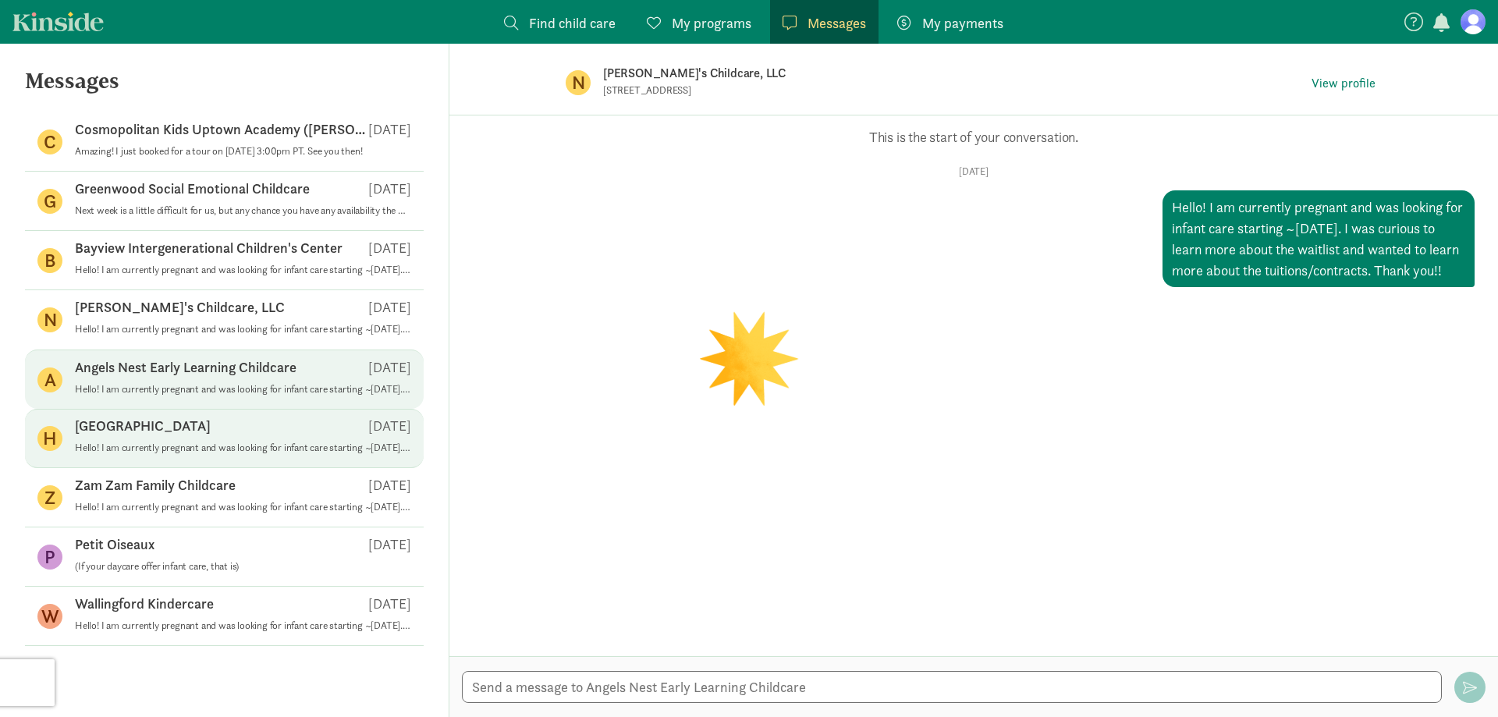
click at [270, 439] on div "[GEOGRAPHIC_DATA] [DATE]" at bounding box center [243, 429] width 336 height 25
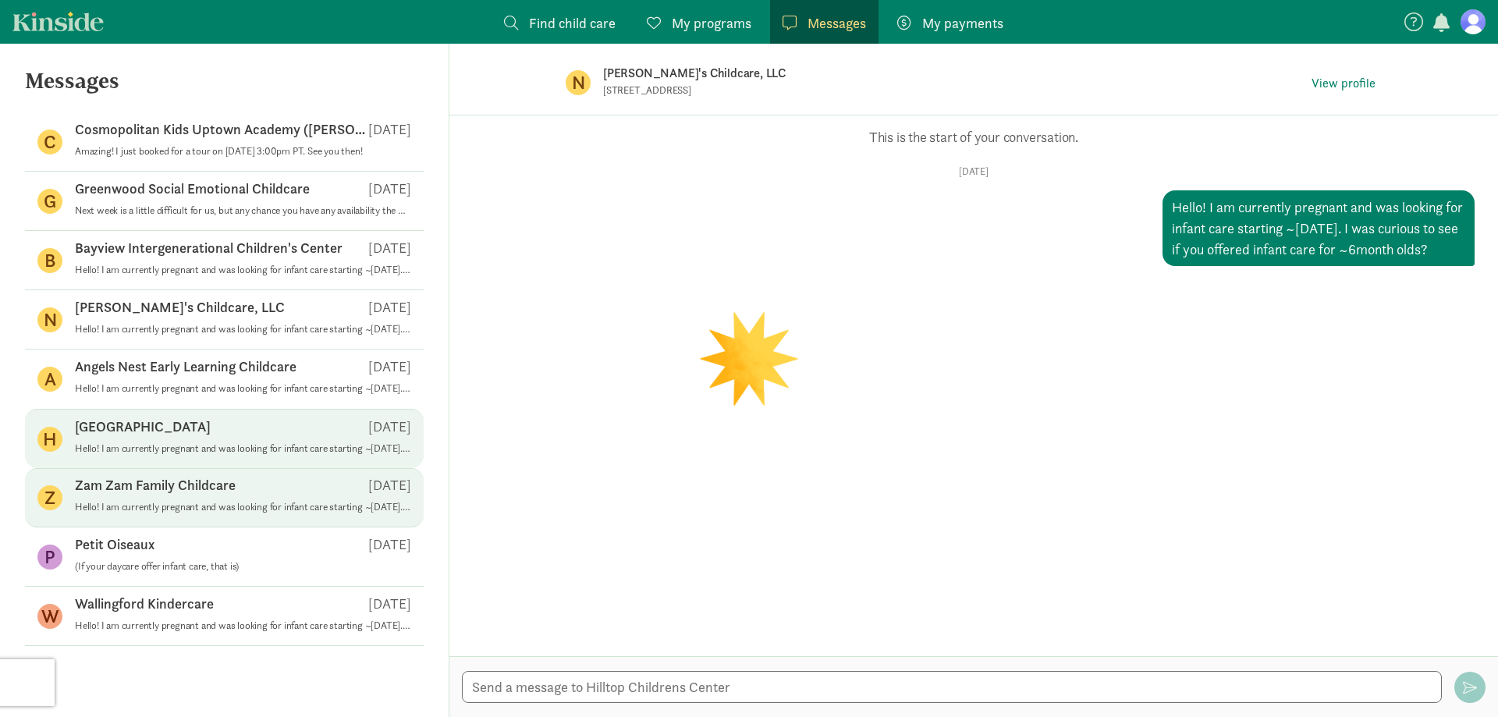
click at [258, 499] on div "Zam Zam Family Childcare [DATE]" at bounding box center [243, 488] width 336 height 25
